Goal: Check status: Check status

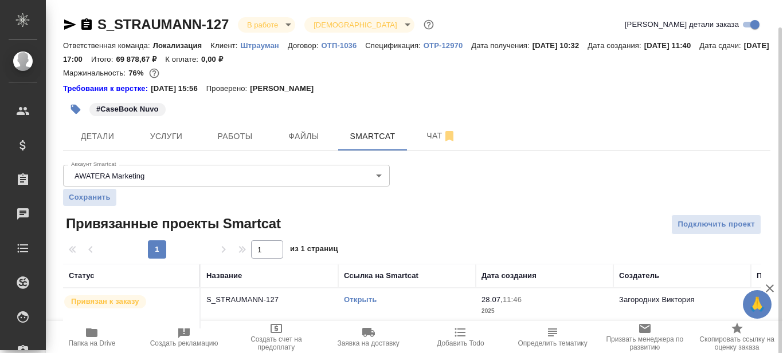
scroll to position [14, 0]
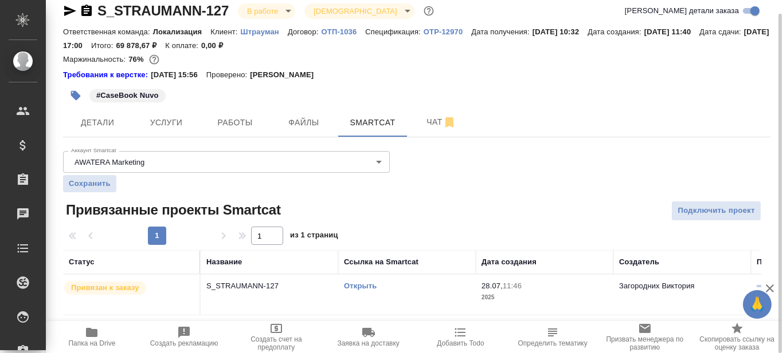
click at [360, 288] on link "Открыть" at bounding box center [360, 286] width 33 height 9
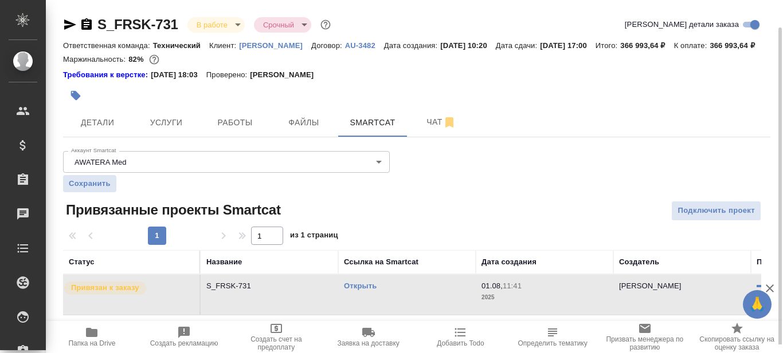
scroll to position [14, 0]
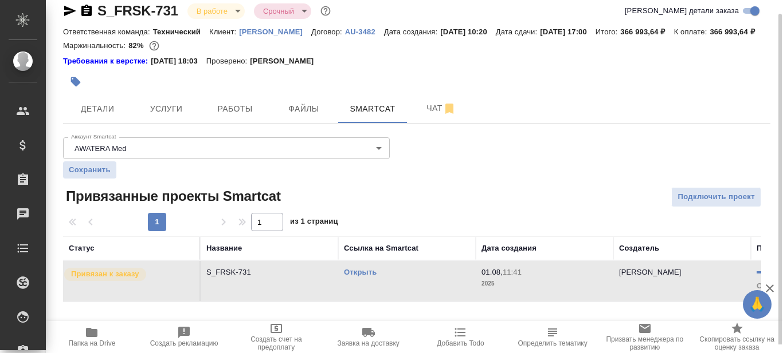
click at [363, 277] on link "Открыть" at bounding box center [360, 272] width 33 height 9
click at [368, 277] on link "Открыть" at bounding box center [360, 272] width 33 height 9
click at [221, 116] on span "Работы" at bounding box center [234, 109] width 55 height 14
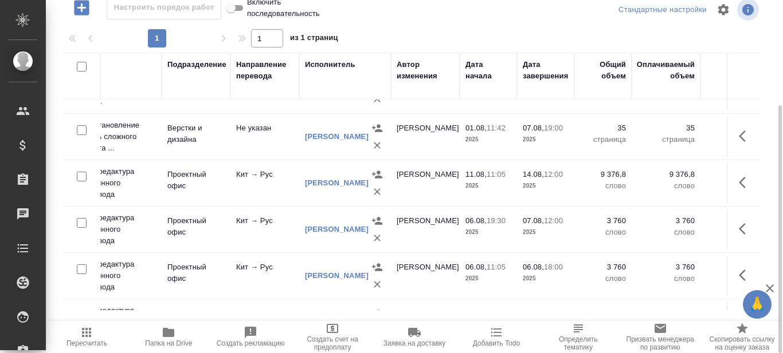
scroll to position [172, 180]
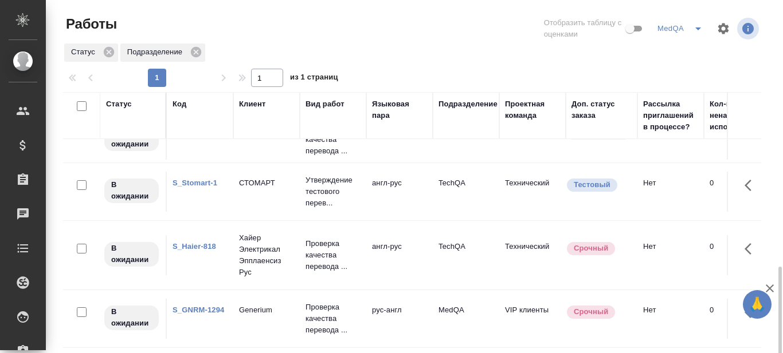
scroll to position [158, 0]
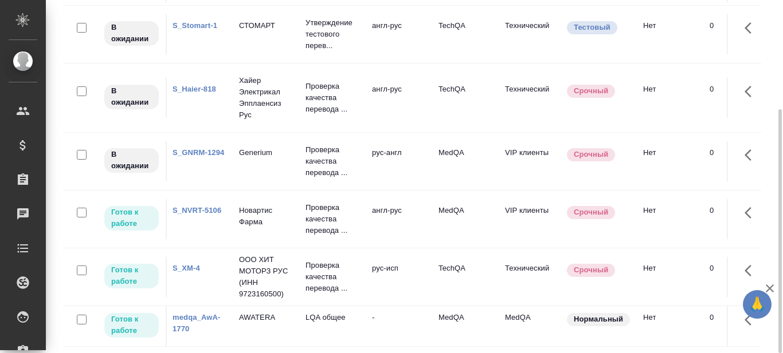
click at [191, 264] on link "S_XM-4" at bounding box center [186, 268] width 28 height 9
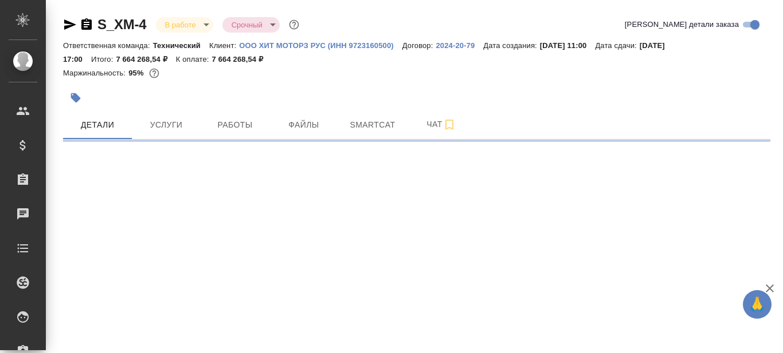
select select "RU"
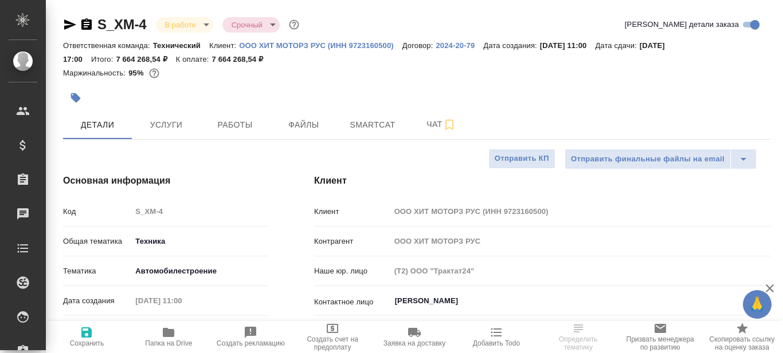
type textarea "x"
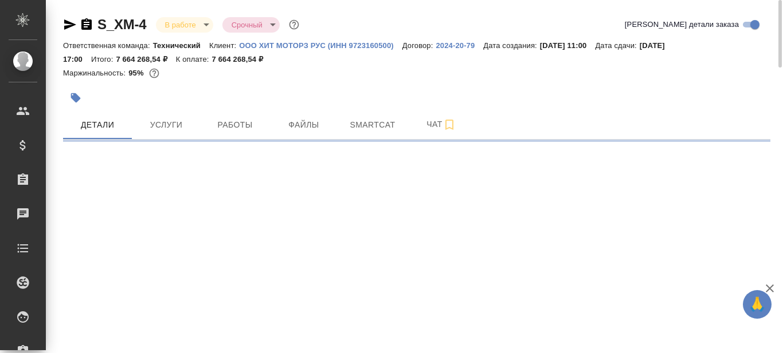
select select "RU"
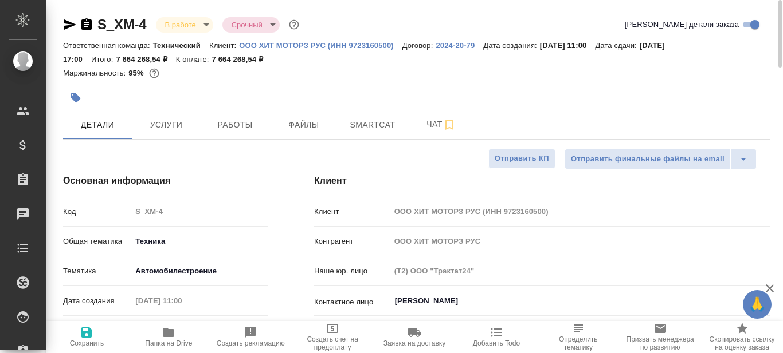
type textarea "x"
type input "Белякова Юлия"
type input "Сеитов Павел"
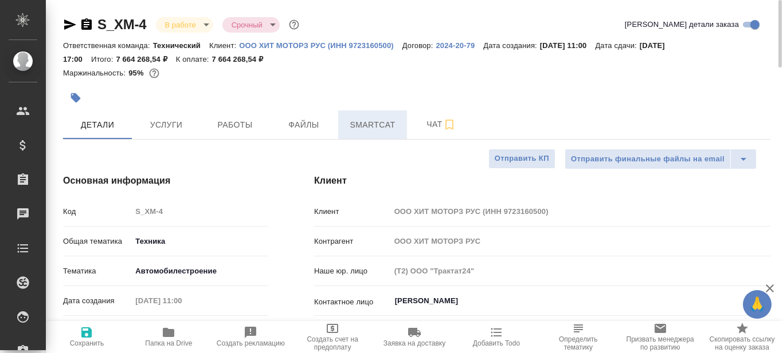
click at [365, 132] on span "Smartcat" at bounding box center [372, 125] width 55 height 14
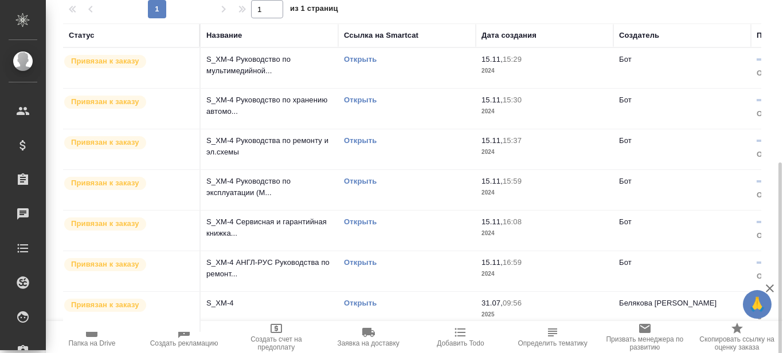
scroll to position [246, 0]
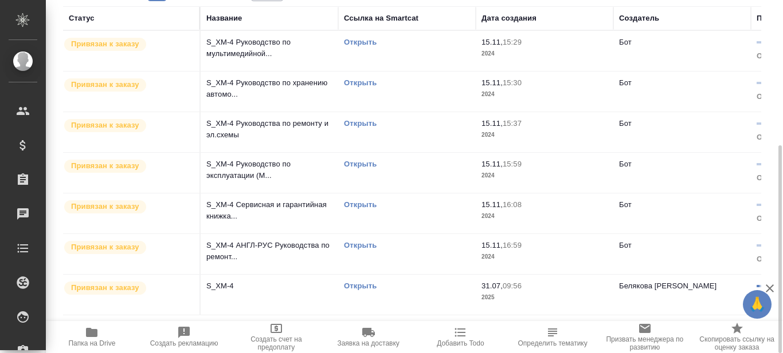
click at [371, 288] on link "Открыть" at bounding box center [360, 286] width 33 height 9
click at [366, 288] on link "Открыть" at bounding box center [360, 286] width 33 height 9
